Goal: Task Accomplishment & Management: Use online tool/utility

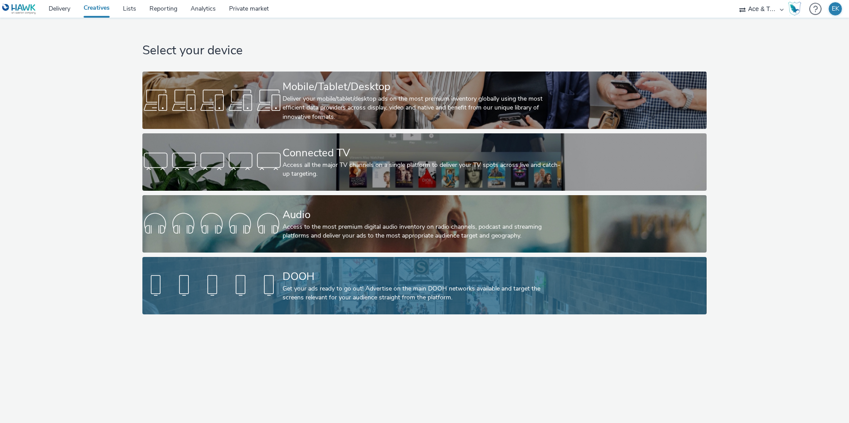
click at [327, 288] on div "Get your ads ready to go out! Advertise on the main DOOH networks available and…" at bounding box center [422, 294] width 280 height 18
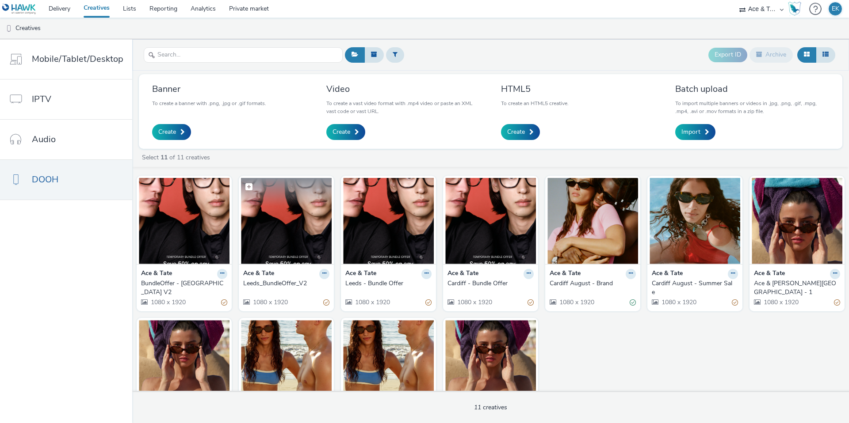
click at [302, 252] on img at bounding box center [286, 221] width 91 height 86
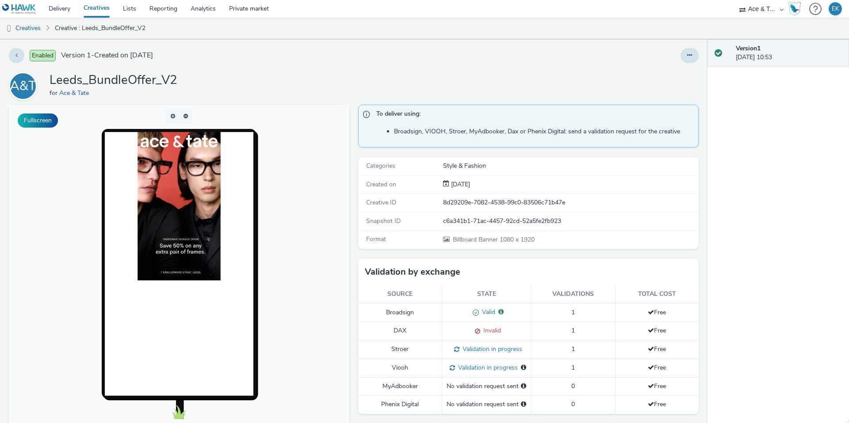
click at [489, 335] on span "Invalid" at bounding box center [490, 331] width 21 height 8
click at [491, 335] on span "Invalid" at bounding box center [490, 331] width 21 height 8
click at [494, 334] on span "Invalid" at bounding box center [490, 331] width 21 height 8
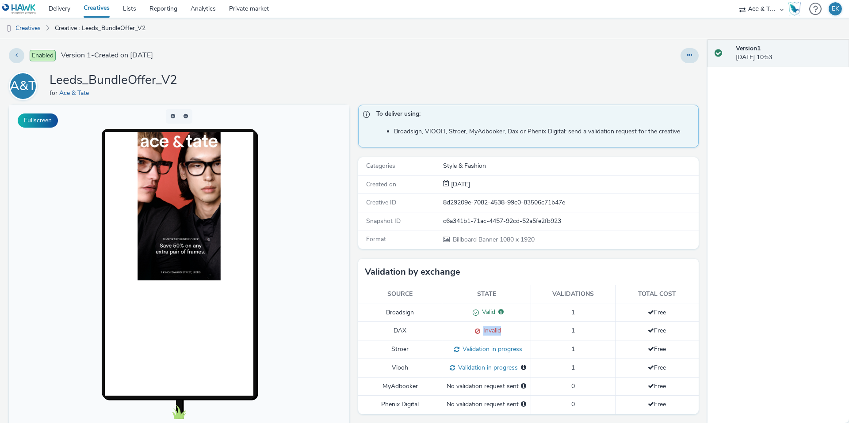
click at [494, 334] on span "Invalid" at bounding box center [490, 331] width 21 height 8
click at [501, 333] on div "Invalid" at bounding box center [486, 331] width 80 height 9
click at [479, 331] on span at bounding box center [476, 331] width 8 height 8
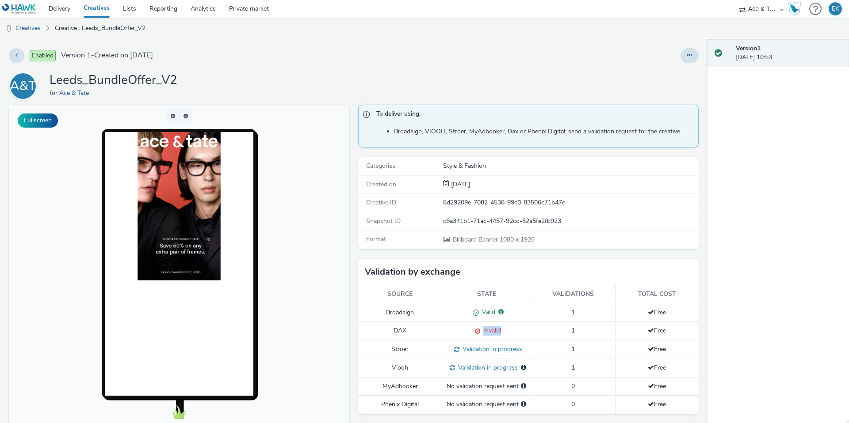
click at [479, 331] on span at bounding box center [476, 331] width 8 height 8
click at [494, 332] on span "Invalid" at bounding box center [490, 331] width 21 height 8
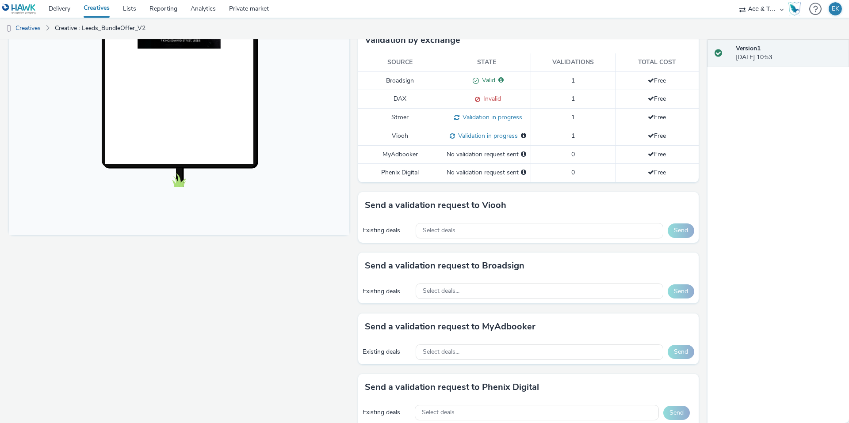
scroll to position [304, 0]
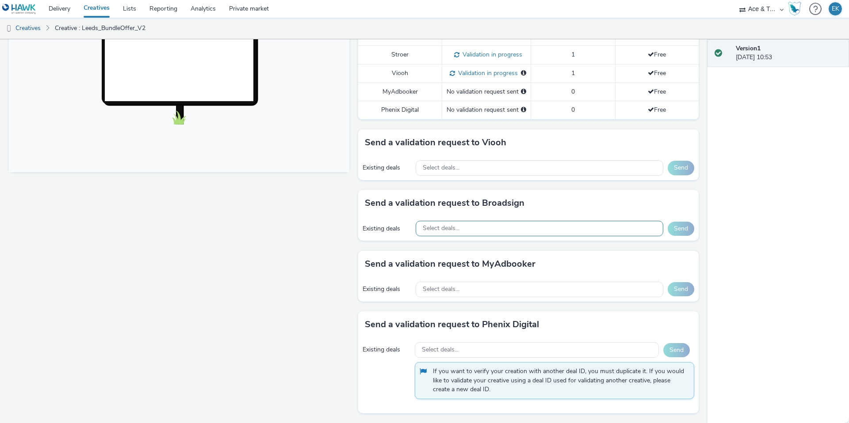
click at [502, 224] on div "Select deals..." at bounding box center [540, 228] width 248 height 15
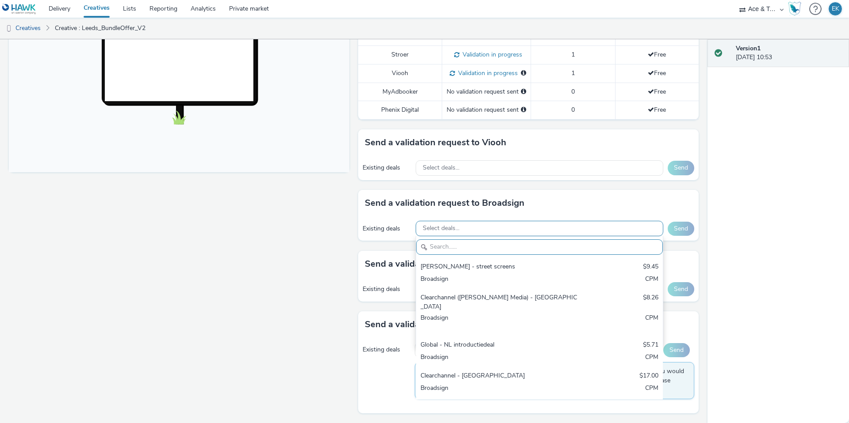
click at [503, 225] on div "Select deals..." at bounding box center [540, 228] width 248 height 15
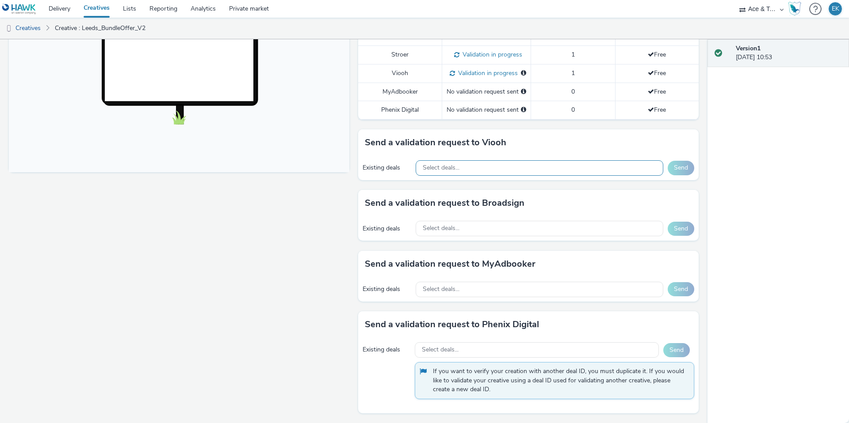
click at [493, 174] on div "Select deals..." at bounding box center [540, 167] width 248 height 15
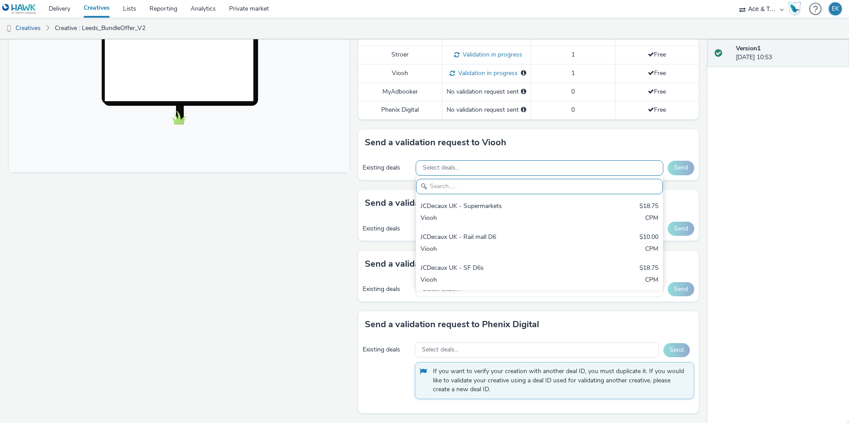
click at [480, 167] on div "Select deals..." at bounding box center [540, 167] width 248 height 15
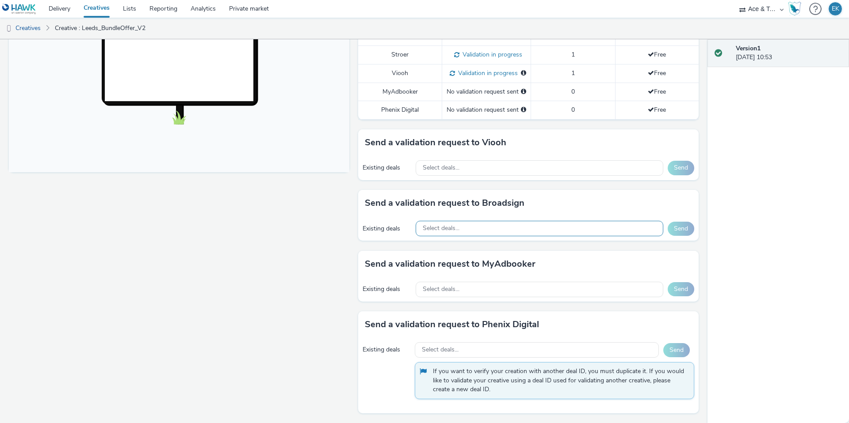
click at [486, 225] on div "Select deals..." at bounding box center [540, 228] width 248 height 15
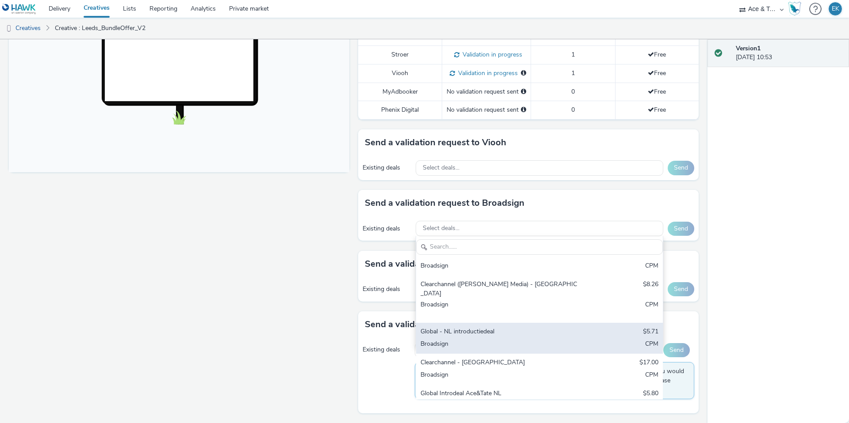
scroll to position [0, 0]
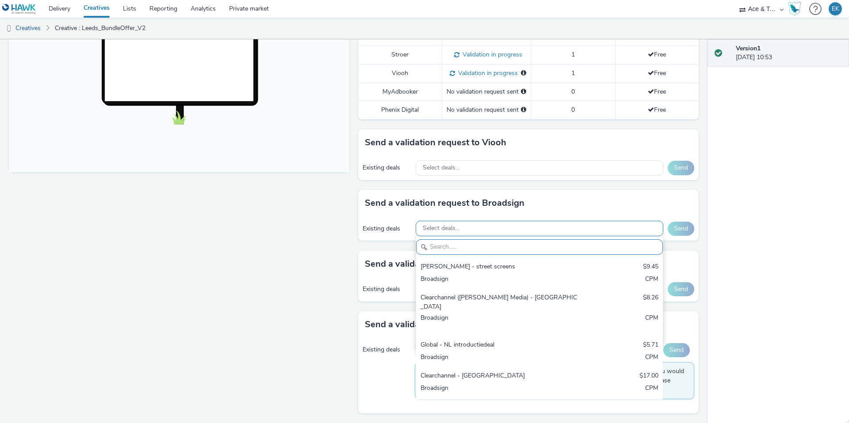
click at [500, 231] on div "Select deals..." at bounding box center [540, 228] width 248 height 15
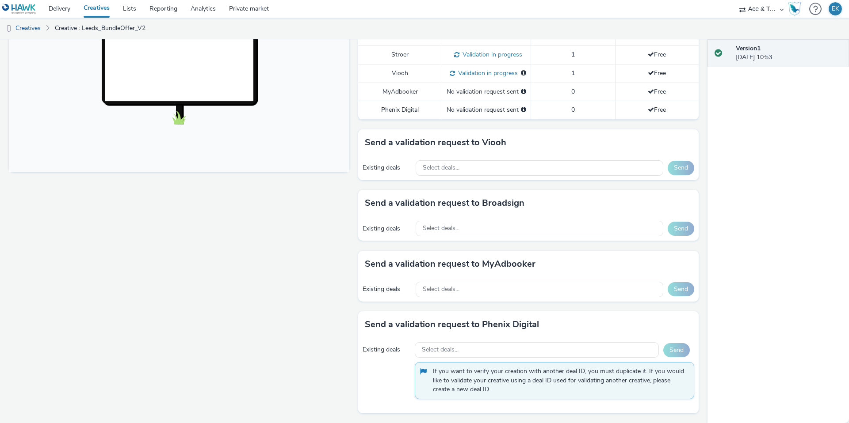
click at [493, 303] on div "Send a validation request to MyAdbooker Existing deals Select deals... Send" at bounding box center [528, 281] width 340 height 61
click at [490, 293] on div "Select deals..." at bounding box center [540, 289] width 248 height 15
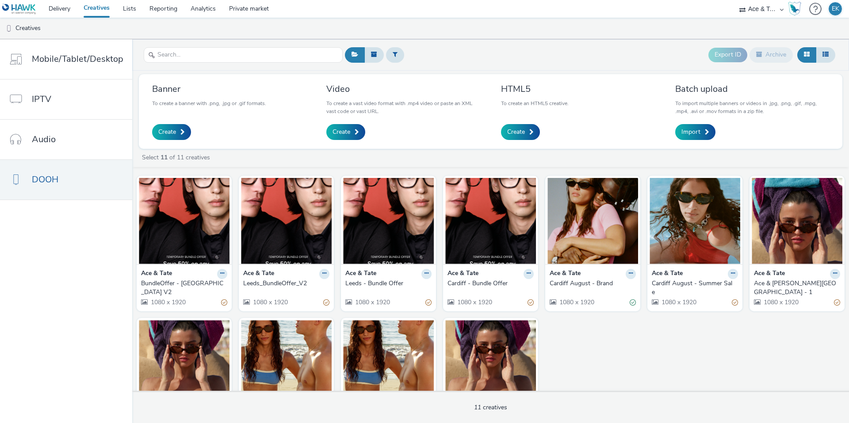
click at [197, 283] on div "BundleOffer - [GEOGRAPHIC_DATA] V2" at bounding box center [182, 288] width 83 height 18
click at [474, 229] on img at bounding box center [490, 221] width 91 height 86
click at [216, 210] on img at bounding box center [184, 221] width 91 height 86
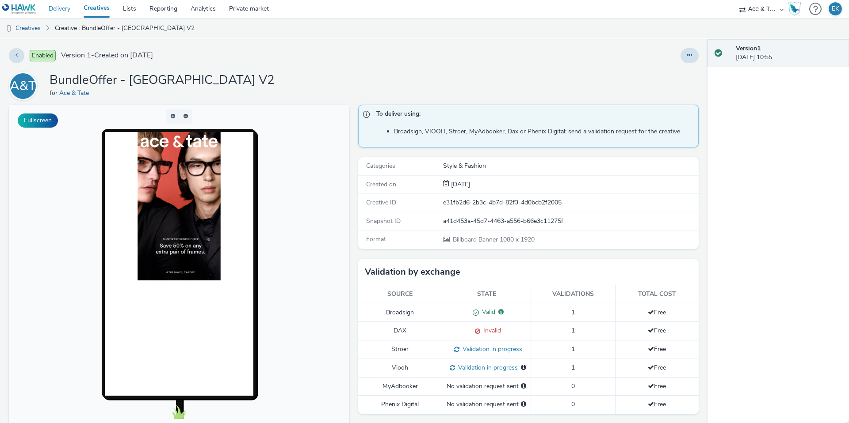
click at [63, 10] on link "Delivery" at bounding box center [59, 9] width 35 height 18
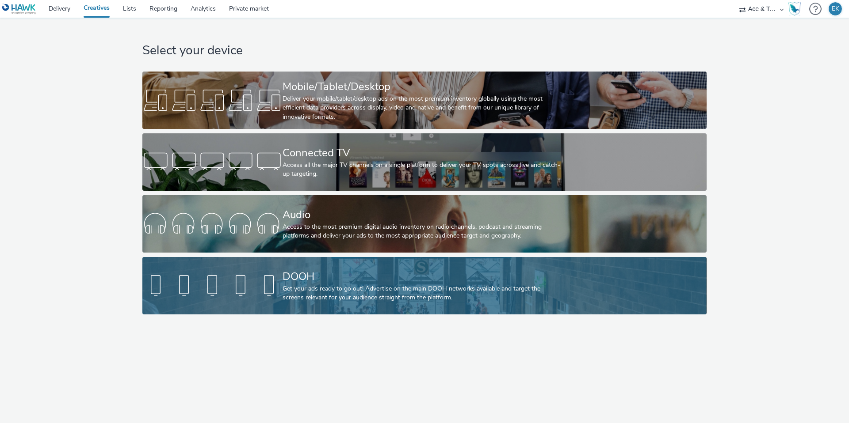
click at [286, 290] on div "Get your ads ready to go out! Advertise on the main DOOH networks available and…" at bounding box center [422, 294] width 280 height 18
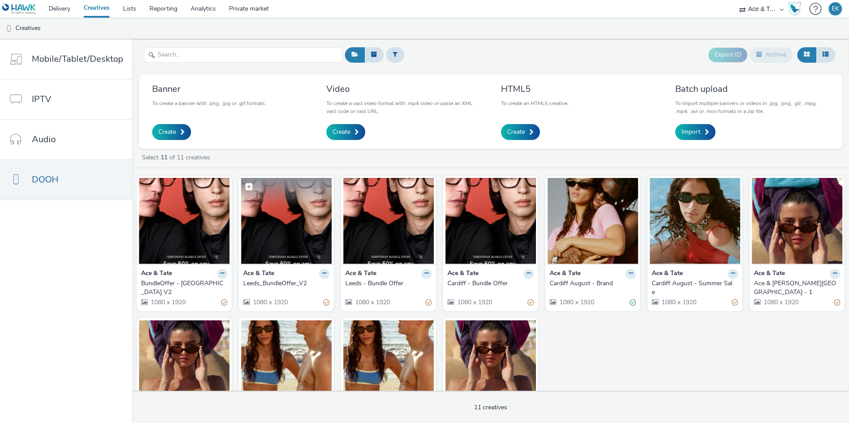
click at [301, 243] on img at bounding box center [286, 221] width 91 height 86
